Goal: Information Seeking & Learning: Learn about a topic

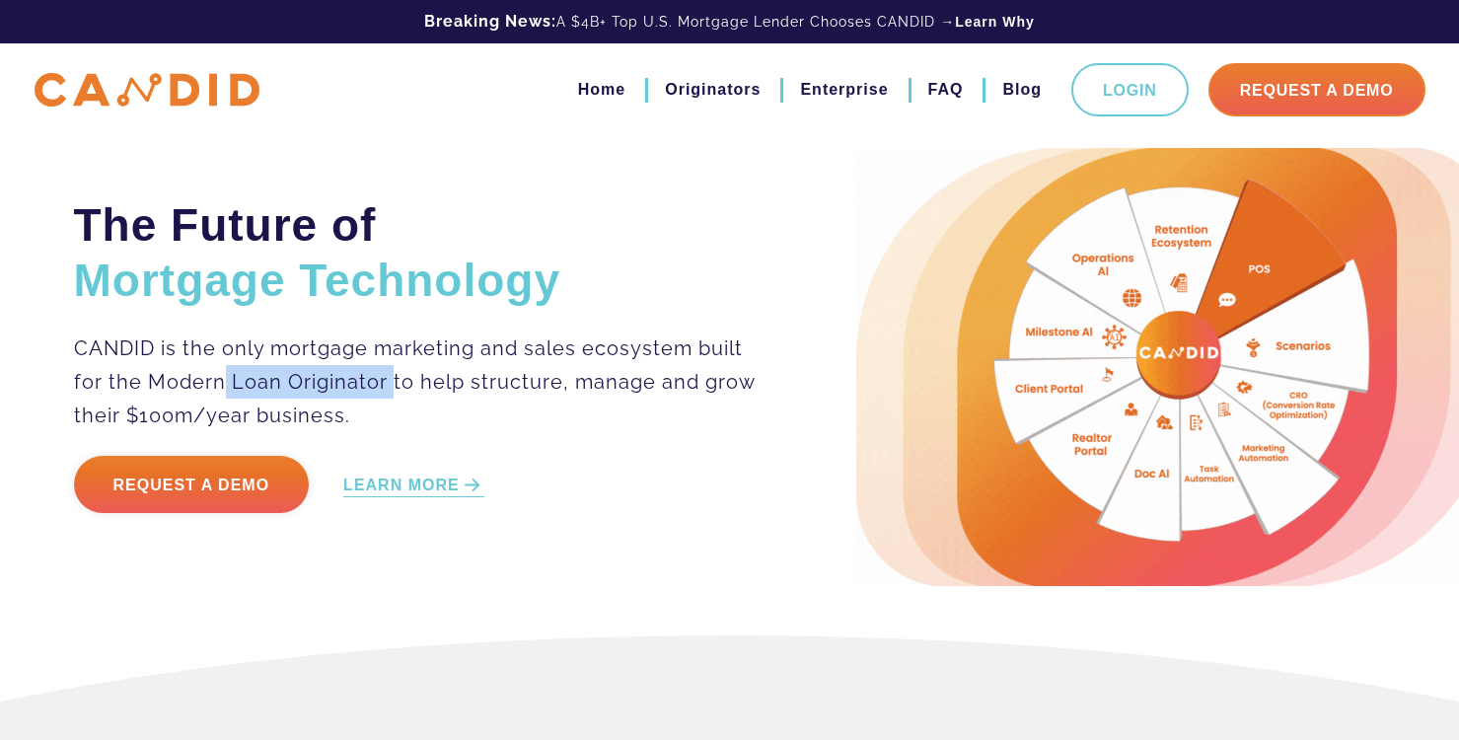
drag, startPoint x: 224, startPoint y: 387, endPoint x: 393, endPoint y: 385, distance: 168.7
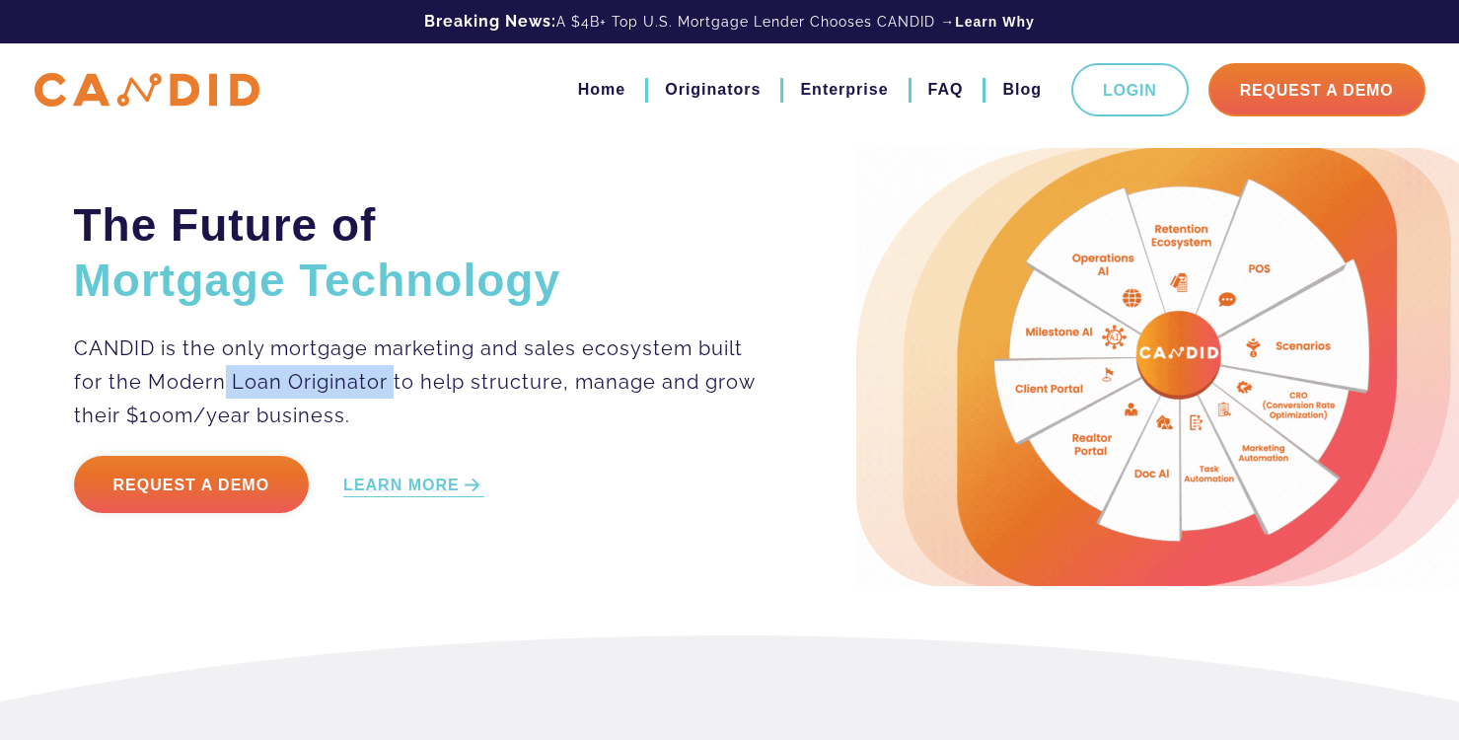
click at [393, 385] on p "CANDID is the only mortgage marketing and sales ecosystem built for the Modern …" at bounding box center [416, 381] width 684 height 101
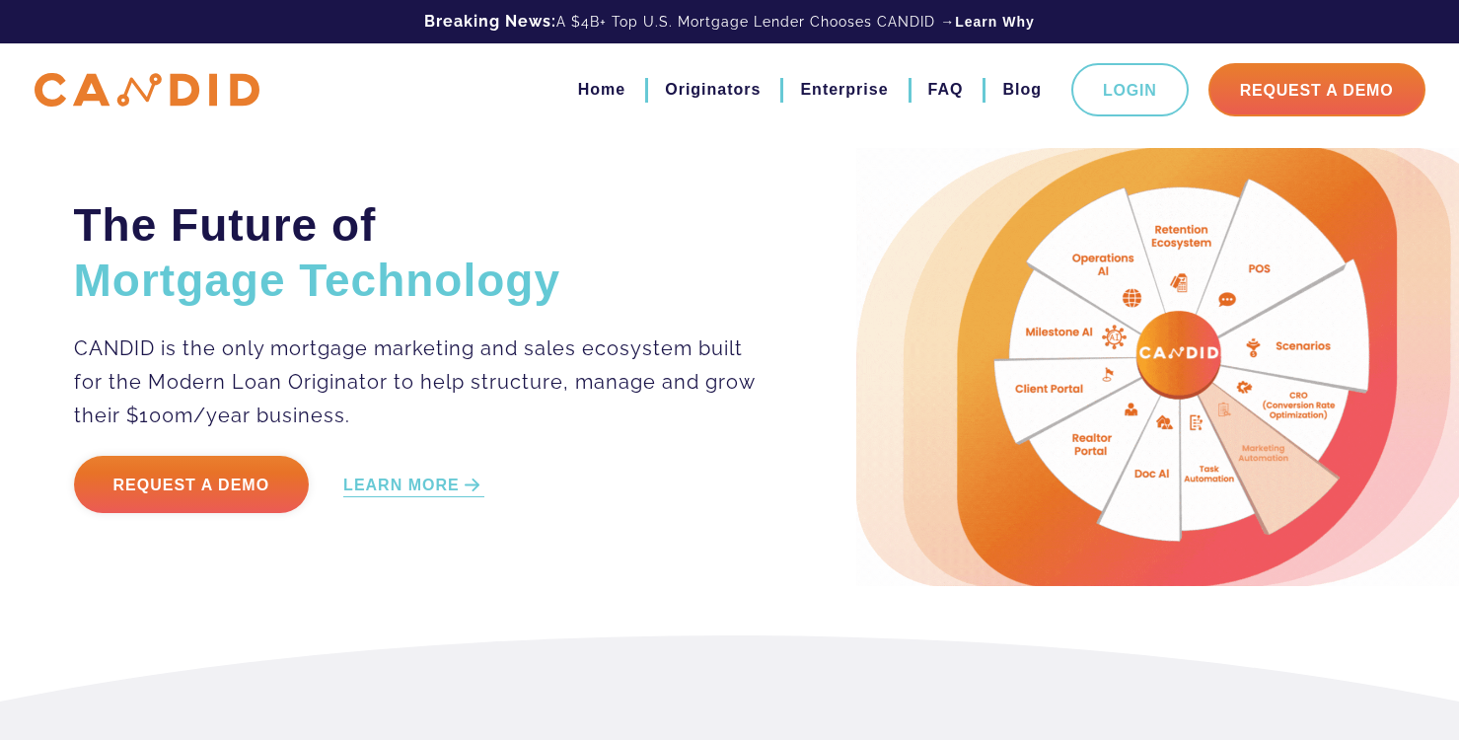
click at [461, 383] on p "CANDID is the only mortgage marketing and sales ecosystem built for the Modern …" at bounding box center [416, 381] width 684 height 101
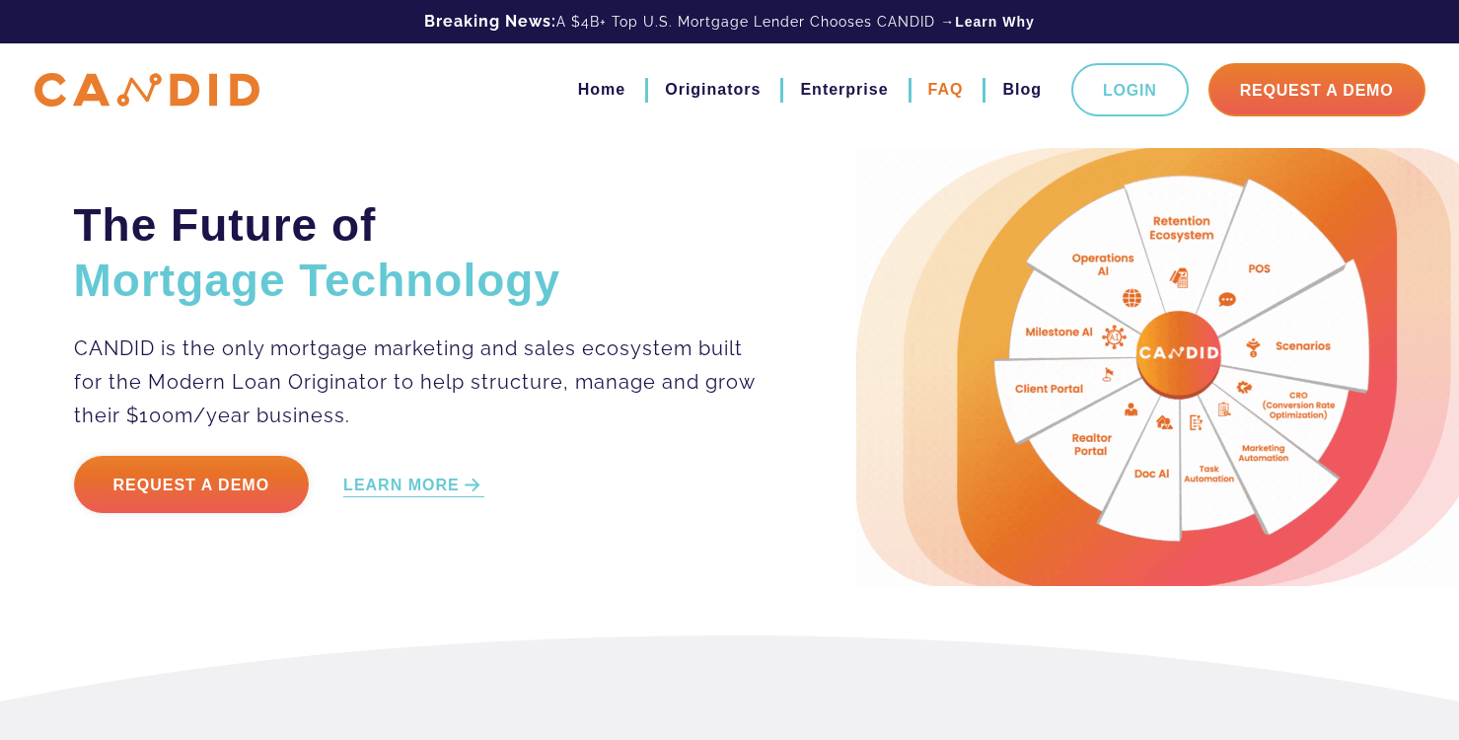
click at [948, 90] on link "FAQ" at bounding box center [946, 90] width 36 height 34
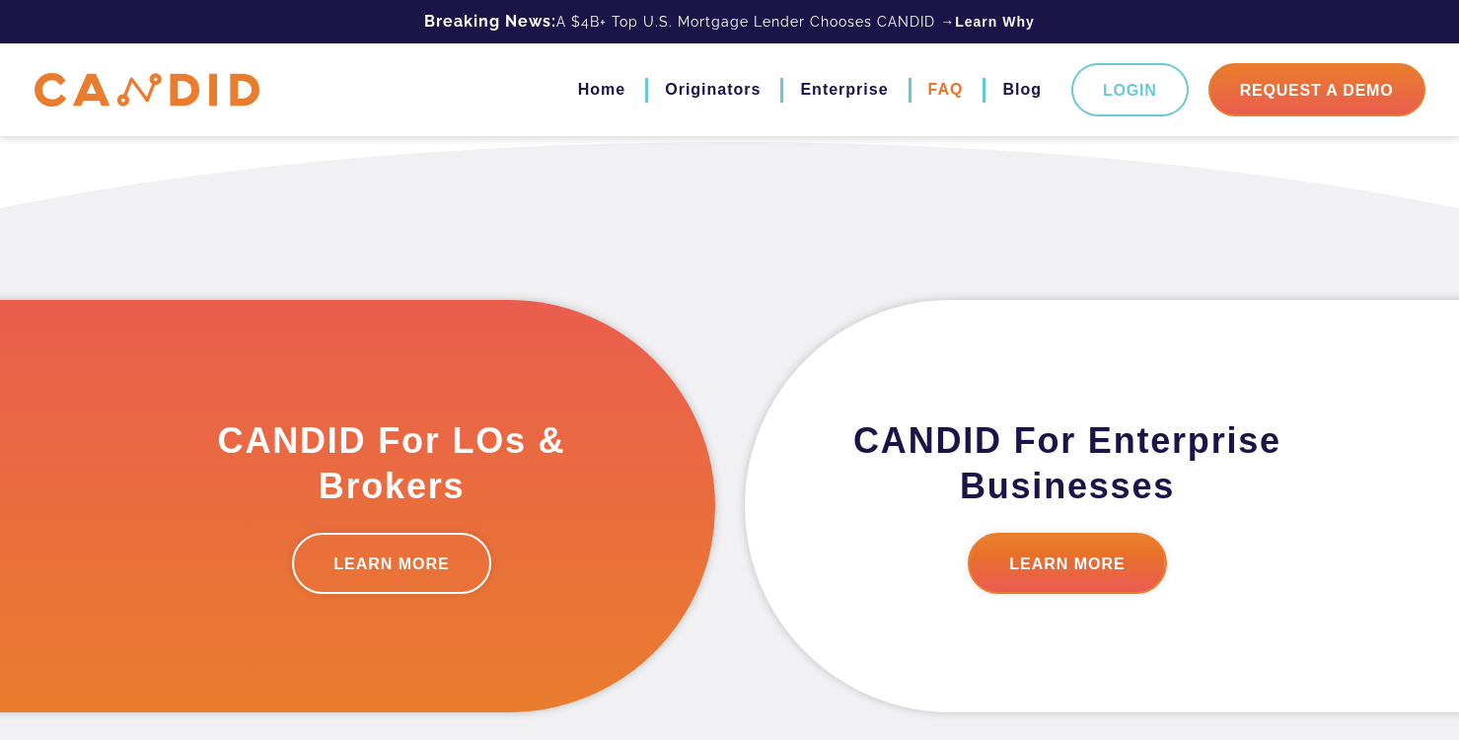
scroll to position [587, 0]
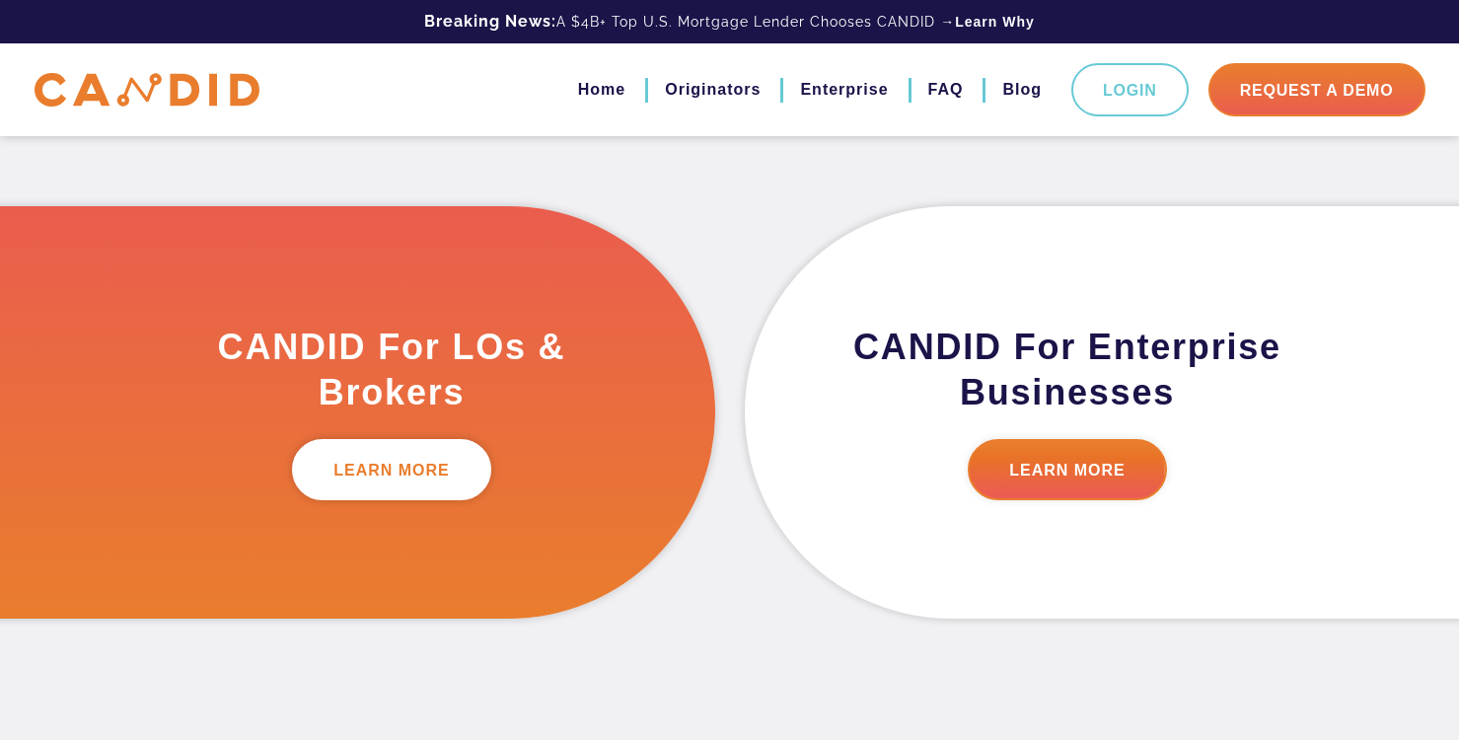
click at [422, 474] on link "LEARN MORE" at bounding box center [391, 469] width 199 height 61
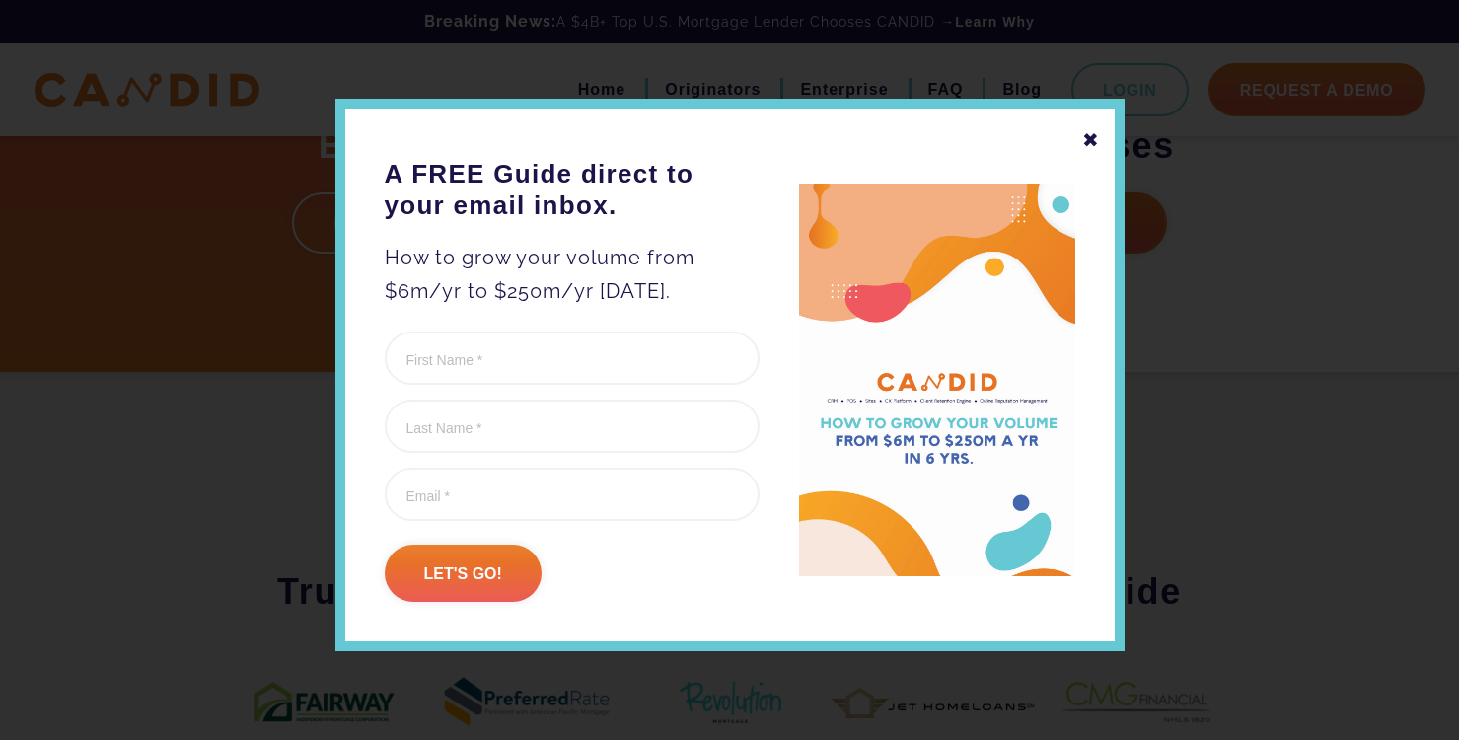
scroll to position [789, 0]
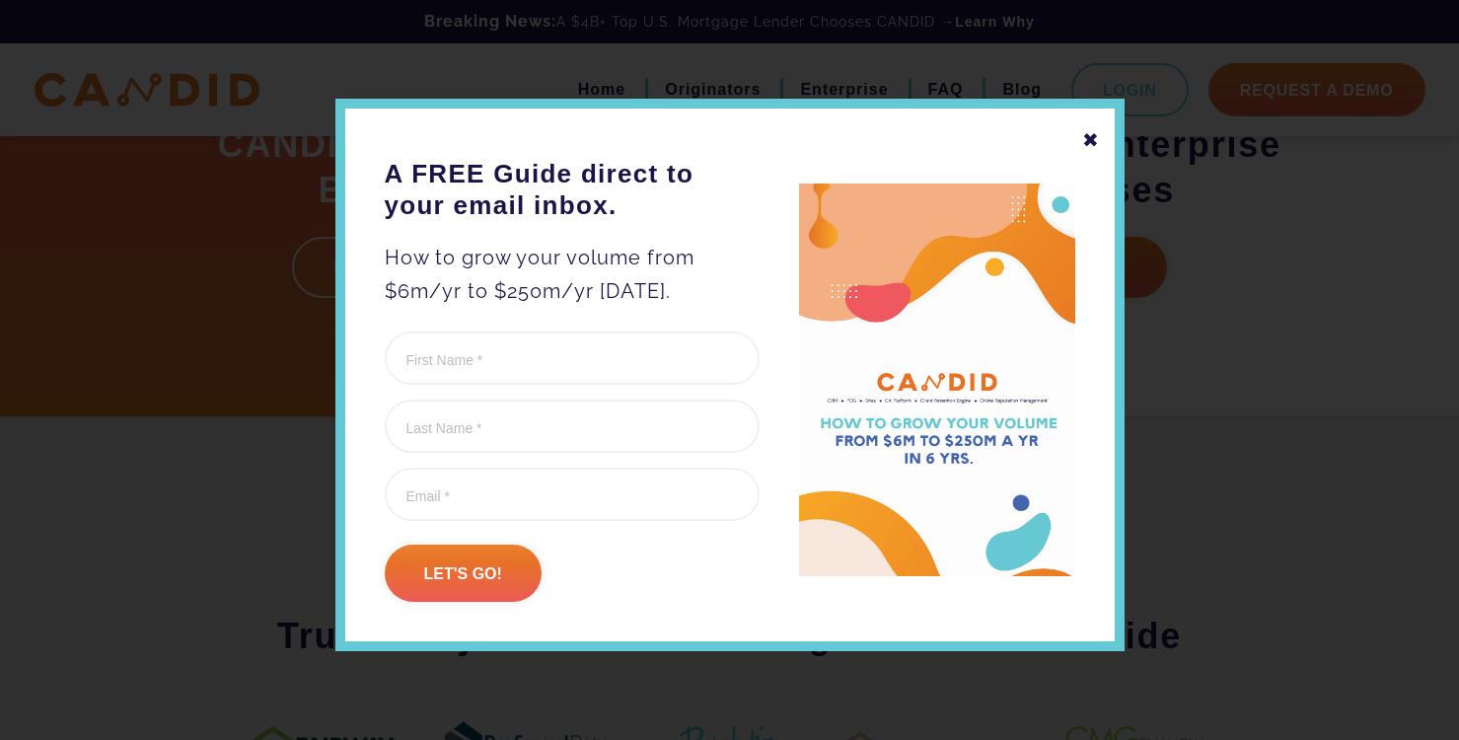
click at [1094, 140] on div "✖" at bounding box center [1091, 140] width 18 height 34
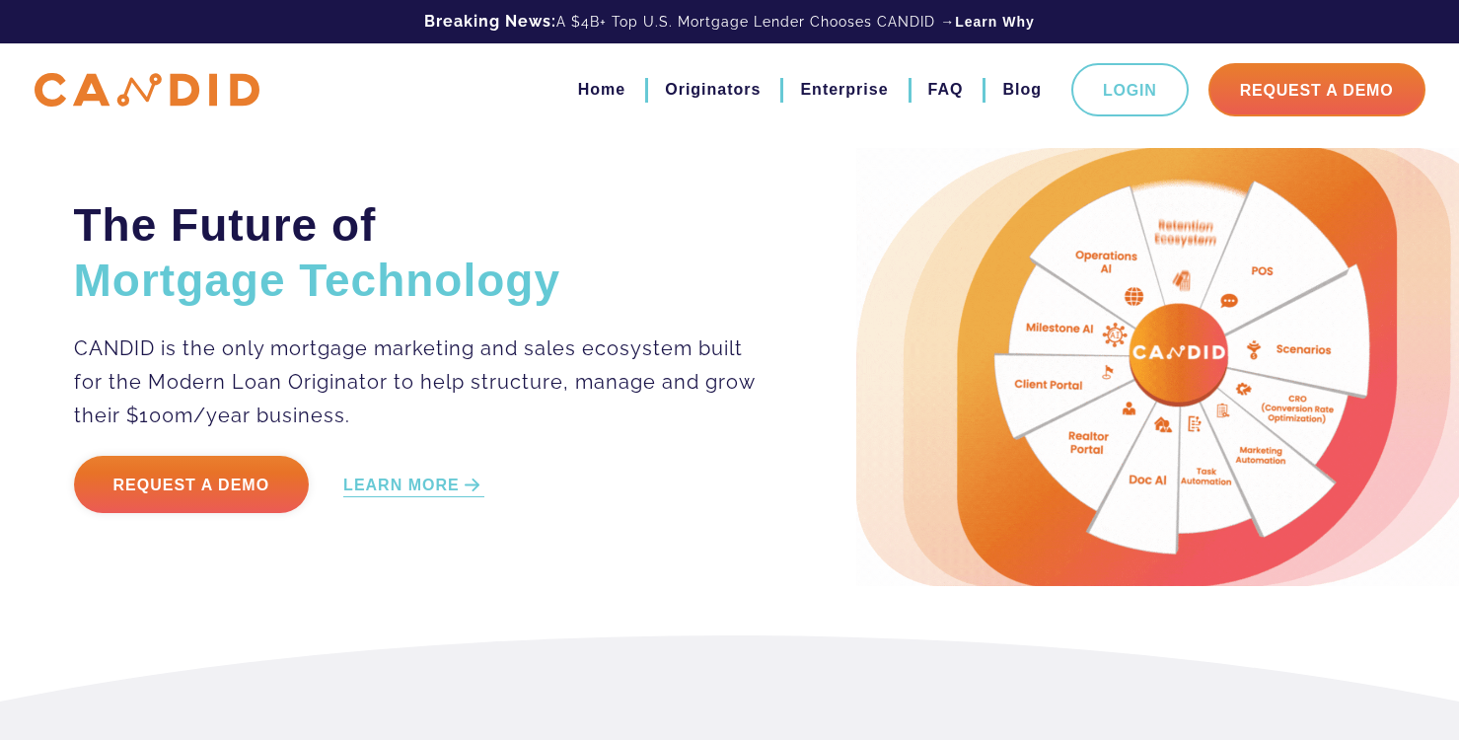
scroll to position [0, 0]
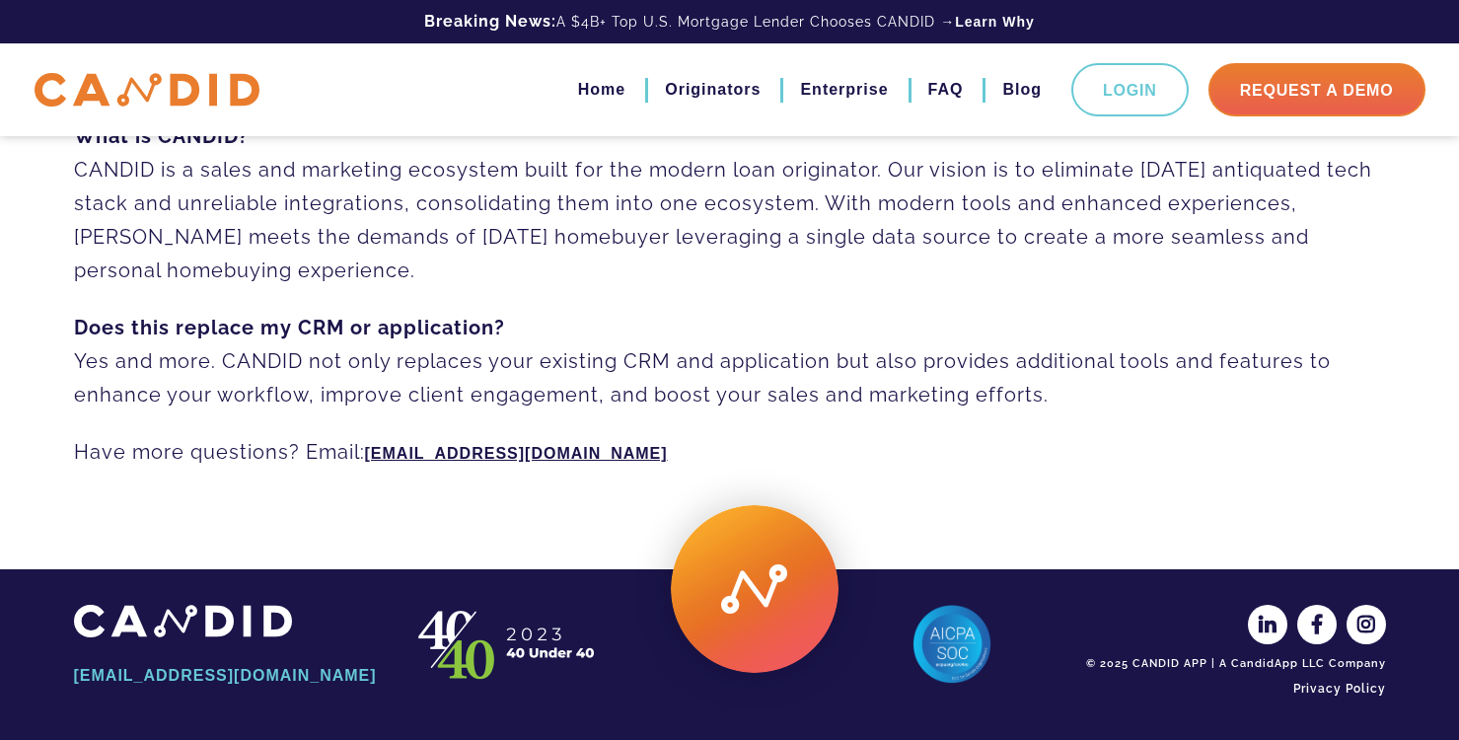
scroll to position [1556, 0]
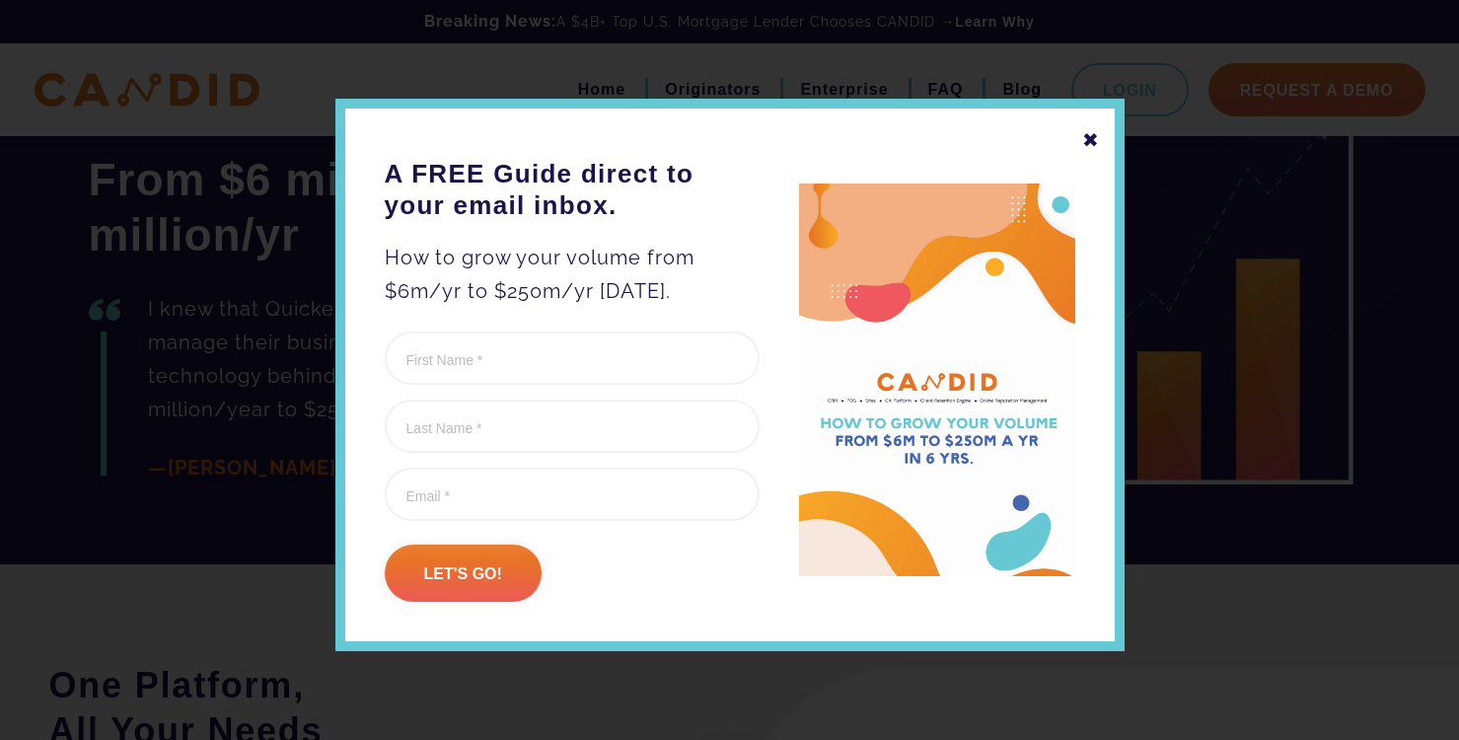
scroll to position [10, 0]
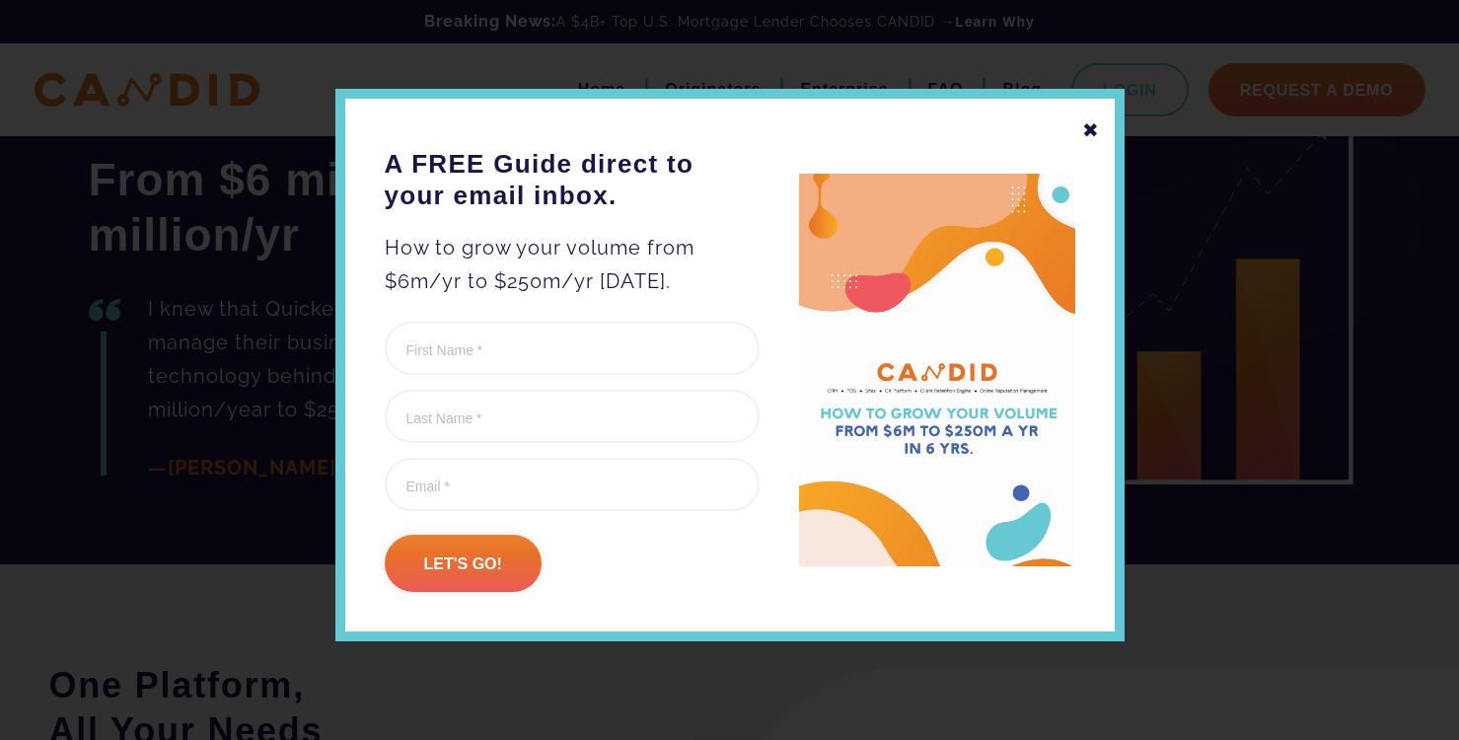
click at [1094, 131] on div "✖" at bounding box center [1091, 130] width 18 height 34
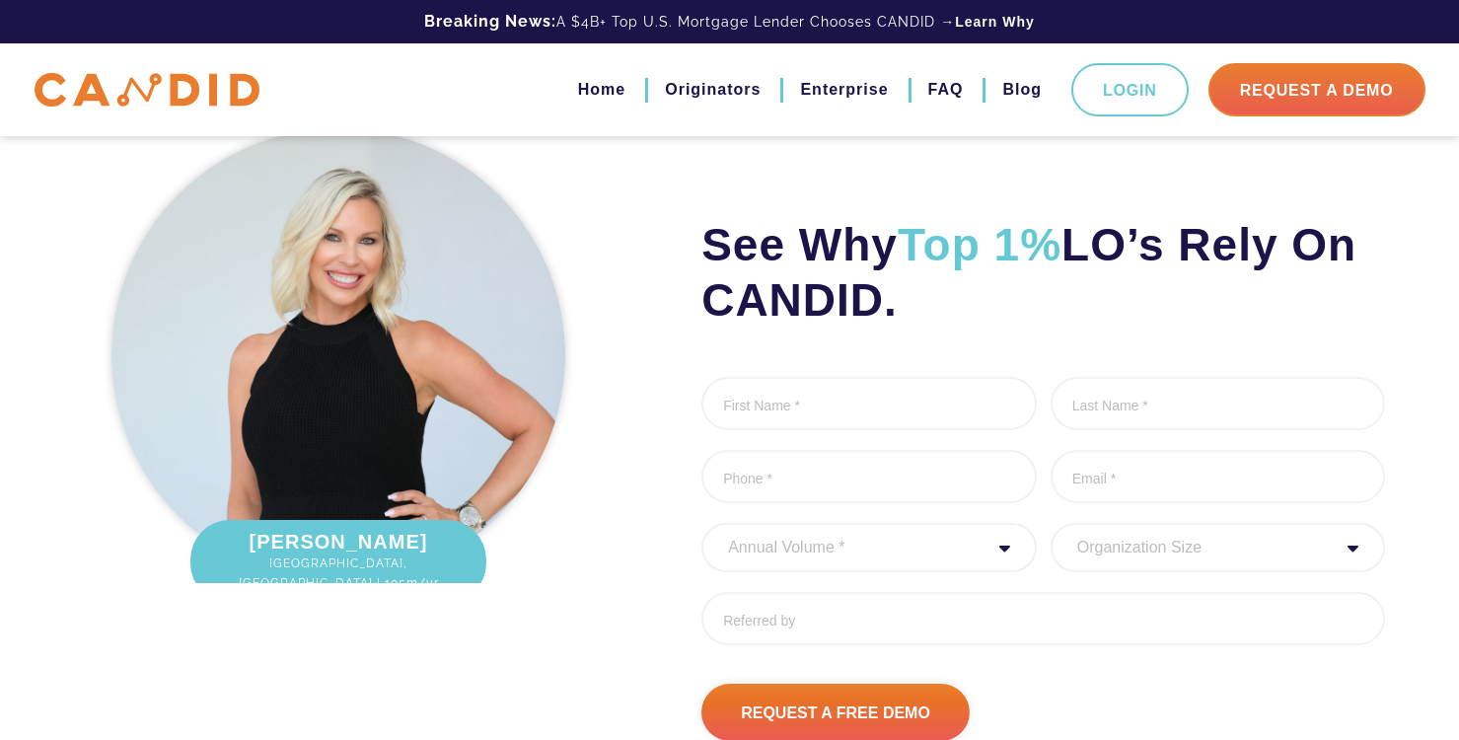
scroll to position [6333, 0]
